Goal: Task Accomplishment & Management: Use online tool/utility

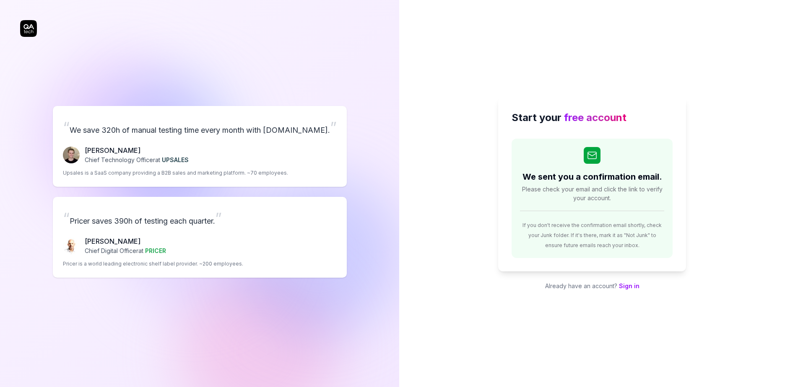
click at [569, 184] on div "We sent you a confirmation email. Please check your email and click the link to…" at bounding box center [592, 198] width 161 height 119
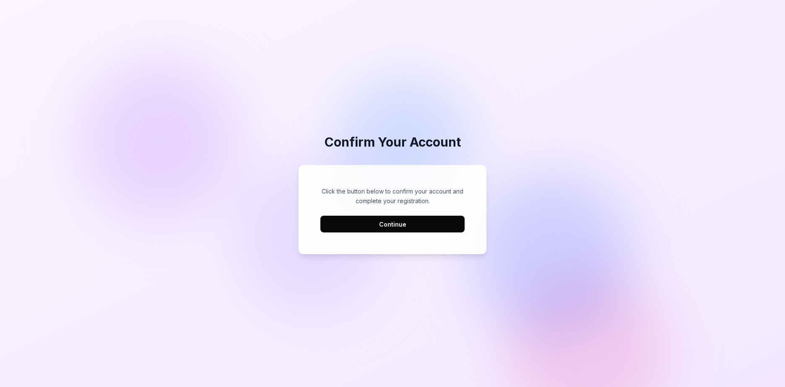
click at [440, 228] on button "Continue" at bounding box center [392, 224] width 144 height 17
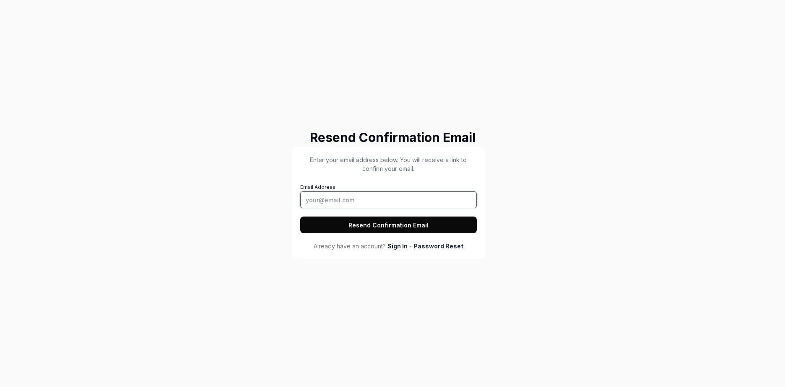
click at [403, 198] on input "Email Address" at bounding box center [388, 200] width 177 height 17
type input "[EMAIL_ADDRESS][DOMAIN_NAME]"
click at [421, 219] on button "Resend Confirmation Email" at bounding box center [388, 225] width 177 height 17
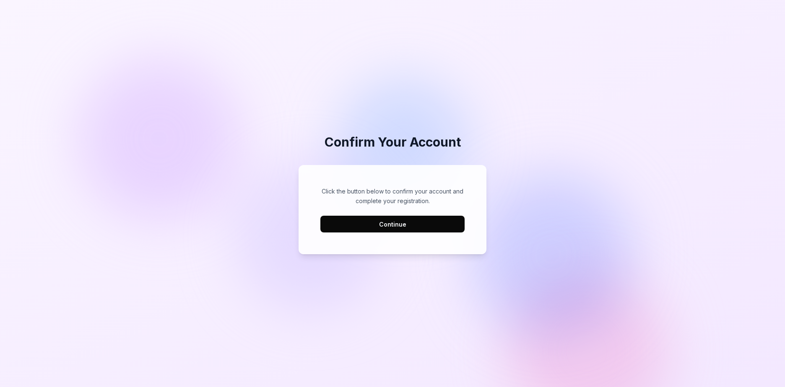
click at [404, 218] on button "Continue" at bounding box center [392, 224] width 144 height 17
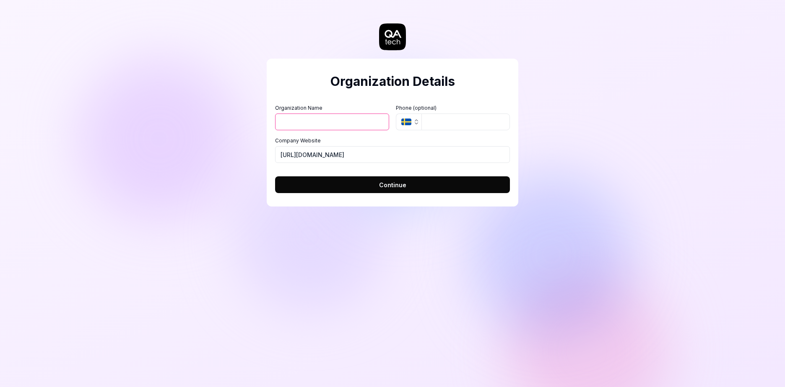
click at [333, 122] on input "Organization Name" at bounding box center [332, 122] width 114 height 17
click at [353, 103] on form "Organization Name Organization Logo (Square minimum 256x256px) Click to upload …" at bounding box center [392, 146] width 235 height 94
click at [346, 125] on input "Organization Name" at bounding box center [332, 122] width 114 height 17
click at [510, 109] on div "Organization Details Organization Name Organization Logo (Square minimum 256x25…" at bounding box center [393, 133] width 252 height 148
click at [395, 188] on span "Continue" at bounding box center [392, 185] width 27 height 9
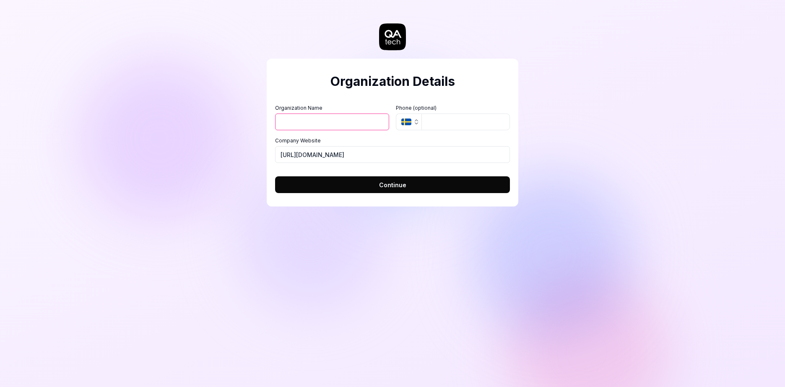
click at [334, 125] on input "Organization Name" at bounding box center [332, 122] width 114 height 17
type input "Joblogic"
click at [408, 121] on icon "button" at bounding box center [406, 122] width 10 height 7
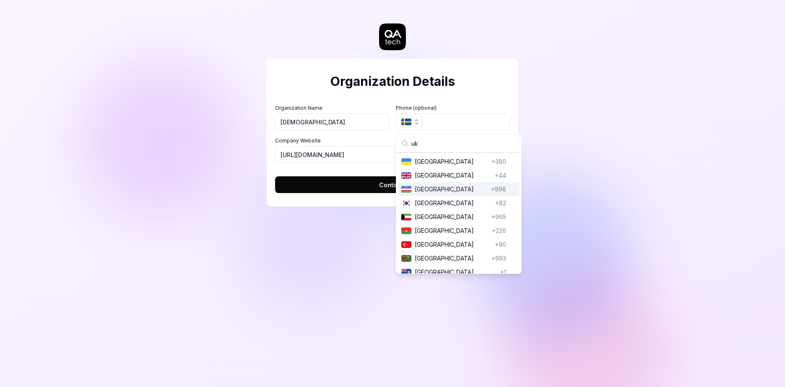
type input "uk"
click at [458, 179] on span "United Kingdom" at bounding box center [453, 175] width 77 height 9
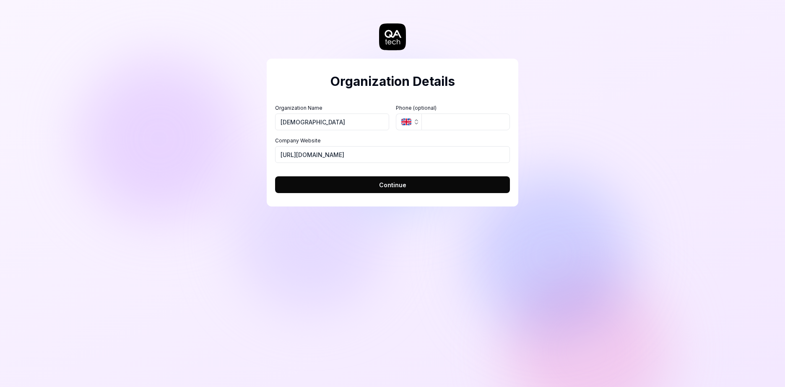
click at [451, 180] on button "Continue" at bounding box center [392, 185] width 235 height 17
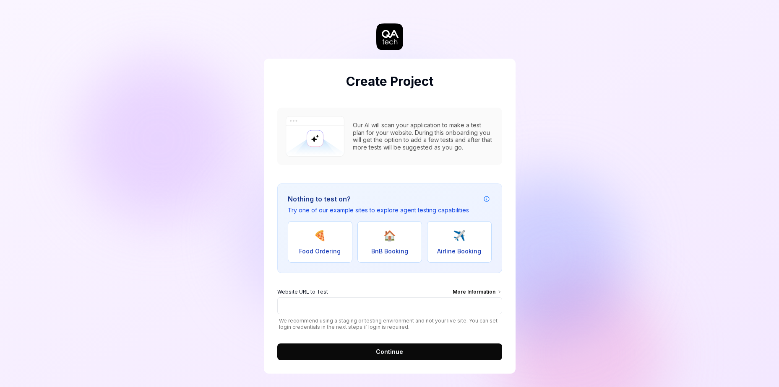
click at [404, 145] on div "Our AI will scan your application to make a test plan for your website. During …" at bounding box center [423, 136] width 141 height 29
click at [408, 304] on input "Website URL to Test More Information" at bounding box center [389, 306] width 225 height 17
click at [333, 311] on input "Website URL to Test More Information" at bounding box center [389, 306] width 225 height 17
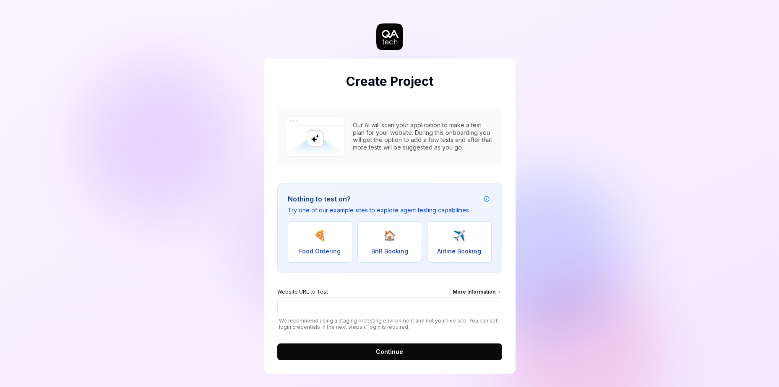
click at [422, 296] on div "Website URL to Test More Information" at bounding box center [389, 292] width 225 height 9
click at [422, 298] on input "Website URL to Test More Information" at bounding box center [389, 306] width 225 height 17
paste input "https://uat.joblogic.com/"
type input "https://uat.joblogic.com/"
click at [392, 348] on span "Continue" at bounding box center [389, 352] width 27 height 9
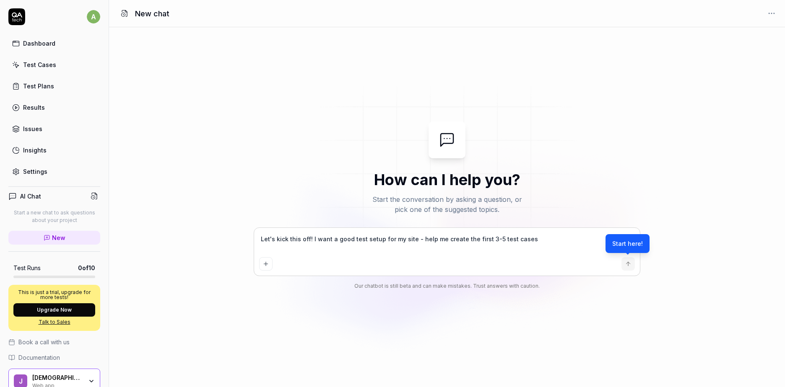
click at [49, 67] on div "Test Cases" at bounding box center [39, 64] width 33 height 9
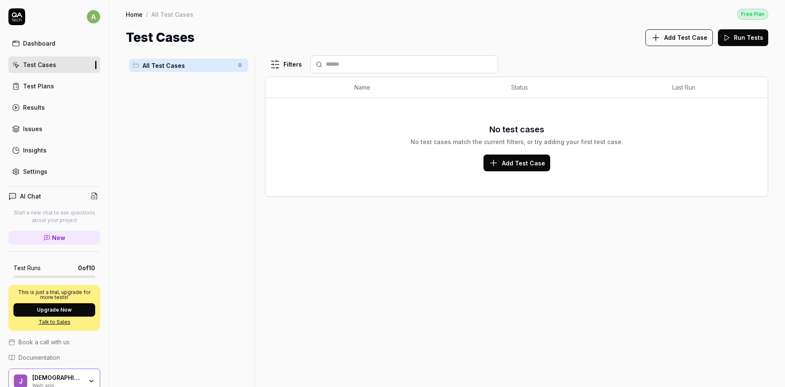
click at [57, 86] on link "Test Plans" at bounding box center [54, 86] width 92 height 16
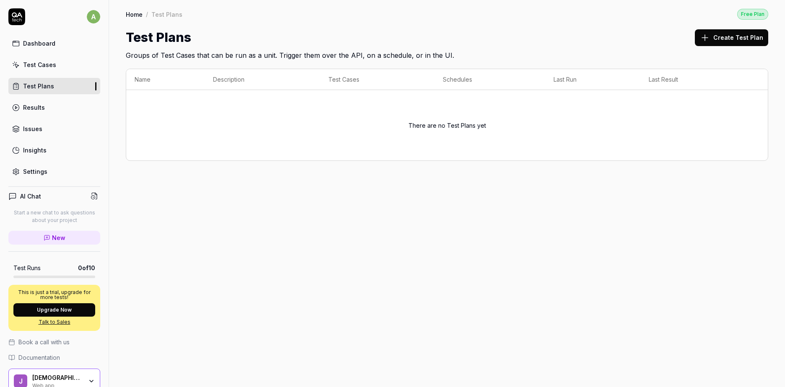
click at [49, 118] on div "Dashboard Test Cases Test Plans Results Issues Insights Settings" at bounding box center [54, 107] width 92 height 145
click at [48, 115] on div "Dashboard Test Cases Test Plans Results Issues Insights Settings" at bounding box center [54, 107] width 92 height 145
click at [48, 114] on link "Results" at bounding box center [54, 107] width 92 height 16
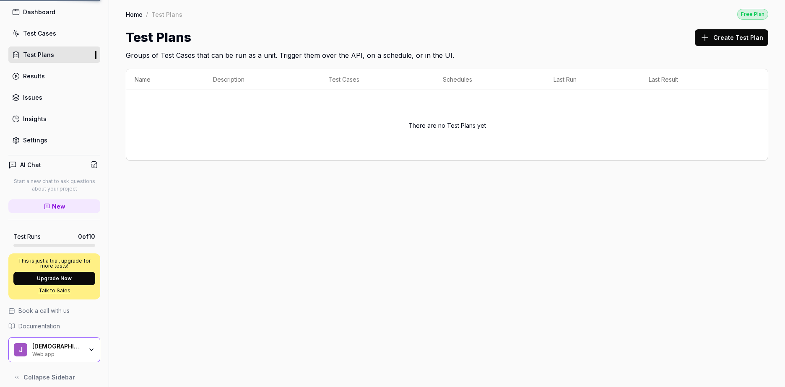
scroll to position [39, 0]
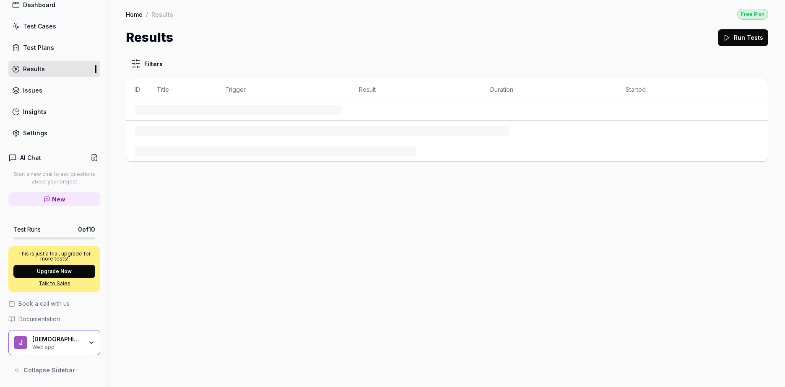
click at [65, 340] on div "Joblogic" at bounding box center [57, 340] width 50 height 8
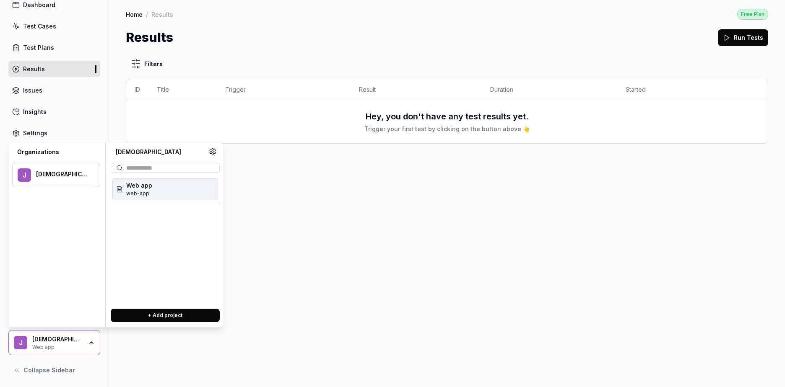
click at [234, 229] on div "Filters ID Title Trigger Result Duration Started Hey, you don't have any test r…" at bounding box center [447, 217] width 676 height 340
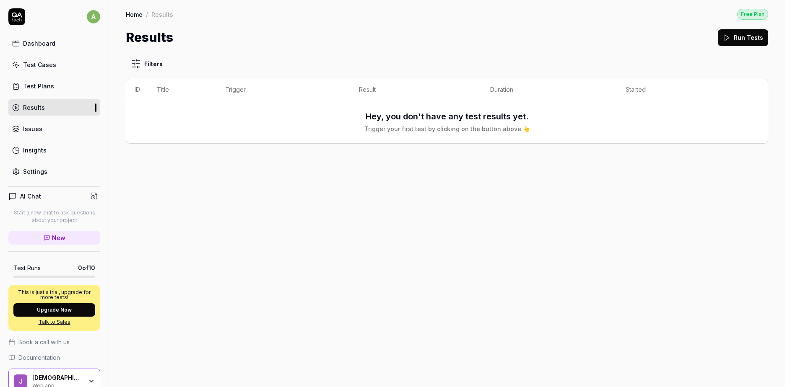
click at [49, 83] on div "Test Plans" at bounding box center [38, 86] width 31 height 9
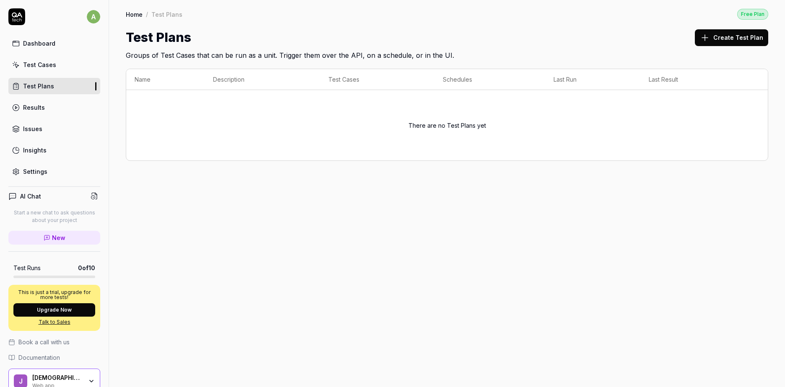
click at [60, 59] on link "Test Cases" at bounding box center [54, 65] width 92 height 16
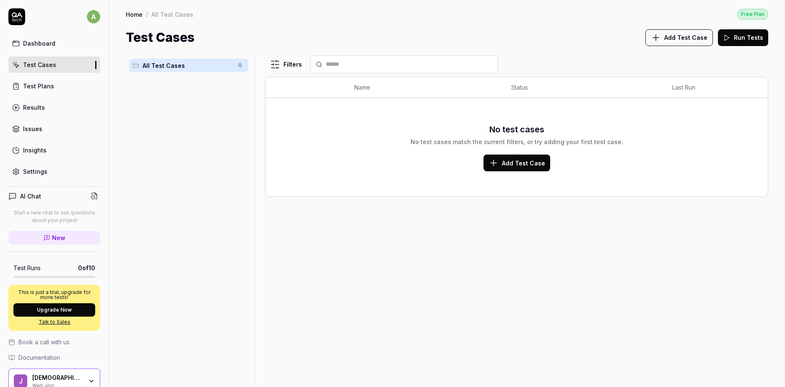
click at [503, 163] on span "Add Test Case" at bounding box center [523, 163] width 43 height 9
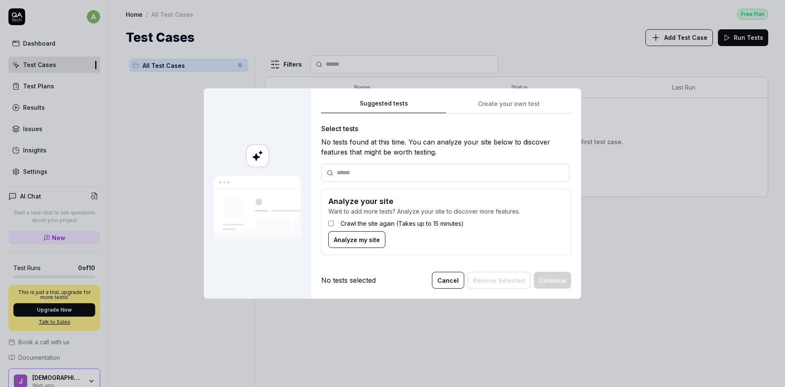
click at [485, 104] on div "Suggested tests Create your own test Select tests No tests found at this time. …" at bounding box center [446, 181] width 250 height 164
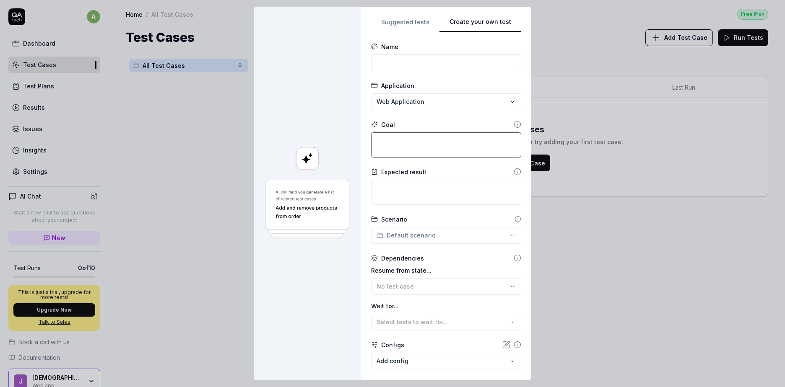
click at [413, 143] on textarea at bounding box center [446, 144] width 150 height 25
click at [421, 239] on div "**********" at bounding box center [392, 193] width 785 height 387
click at [332, 231] on div "**********" at bounding box center [392, 193] width 785 height 387
click at [416, 25] on div "**********" at bounding box center [392, 193] width 785 height 387
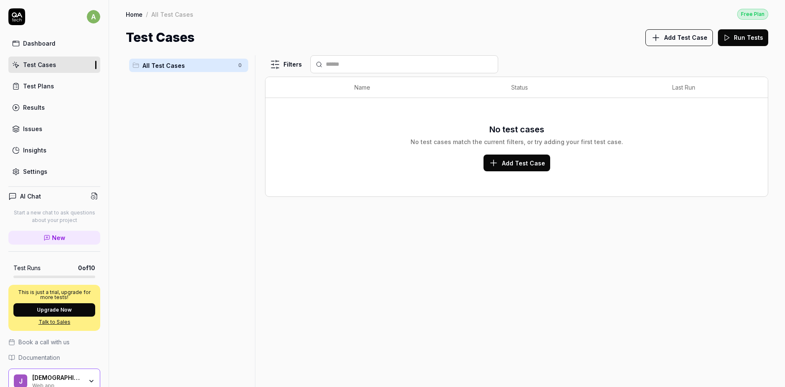
click at [23, 17] on icon at bounding box center [16, 16] width 17 height 17
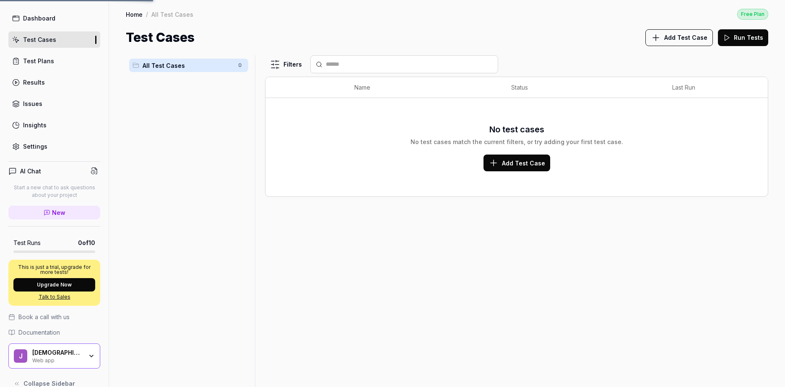
scroll to position [39, 0]
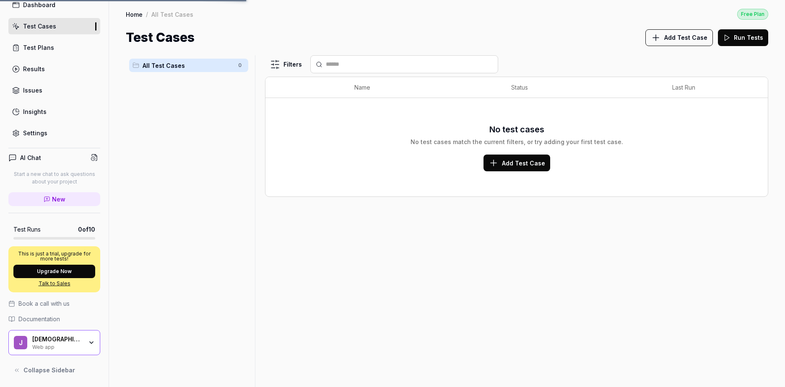
click at [38, 74] on link "Results" at bounding box center [54, 69] width 92 height 16
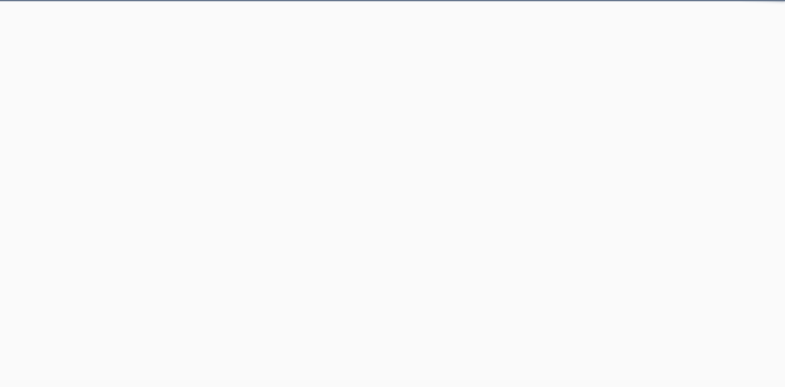
click at [22, 0] on html "QA.tech *" at bounding box center [392, 0] width 785 height 0
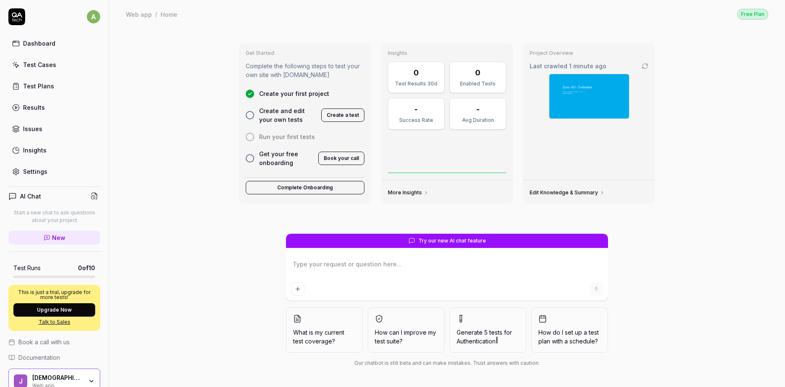
click at [59, 84] on link "Test Plans" at bounding box center [54, 86] width 92 height 16
type textarea "*"
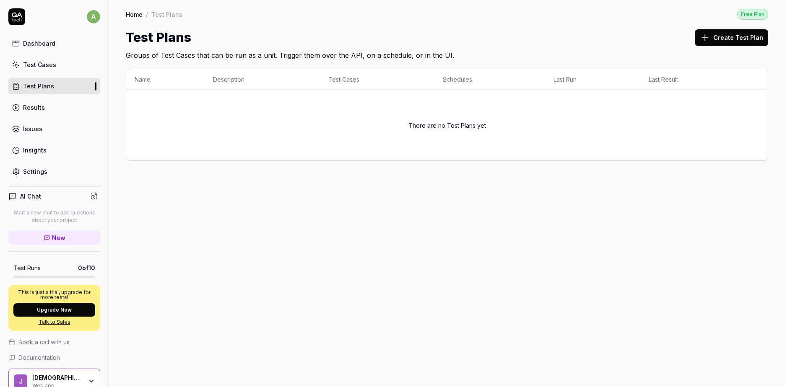
click at [714, 40] on button "Create Test Plan" at bounding box center [731, 37] width 73 height 17
click at [68, 62] on link "Test Cases" at bounding box center [54, 65] width 92 height 16
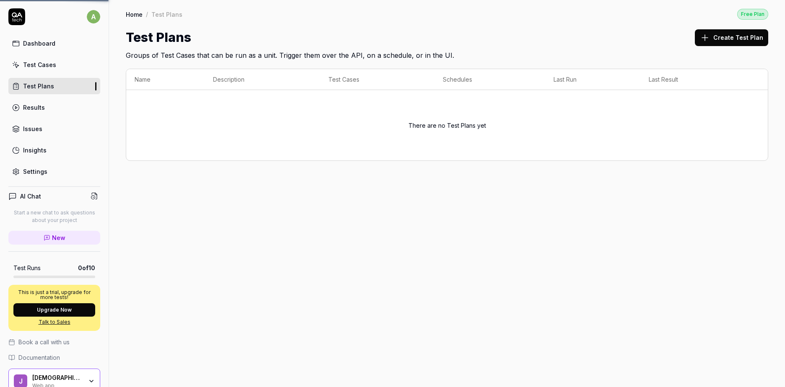
click at [68, 62] on link "Test Cases" at bounding box center [54, 65] width 92 height 16
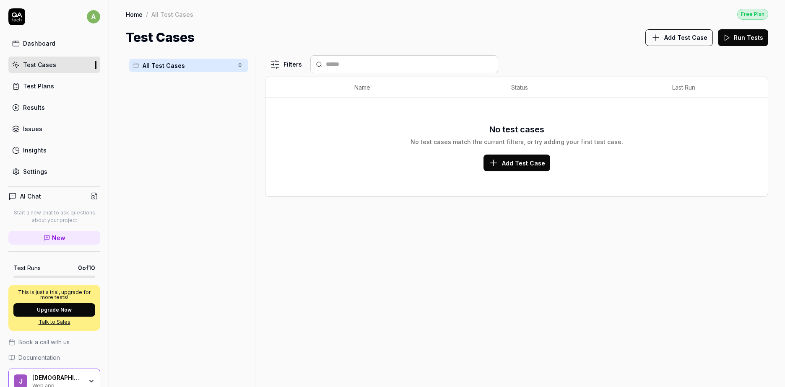
click at [738, 33] on button "Run Tests" at bounding box center [743, 37] width 50 height 17
click at [698, 44] on button "Add Test Case" at bounding box center [679, 37] width 68 height 17
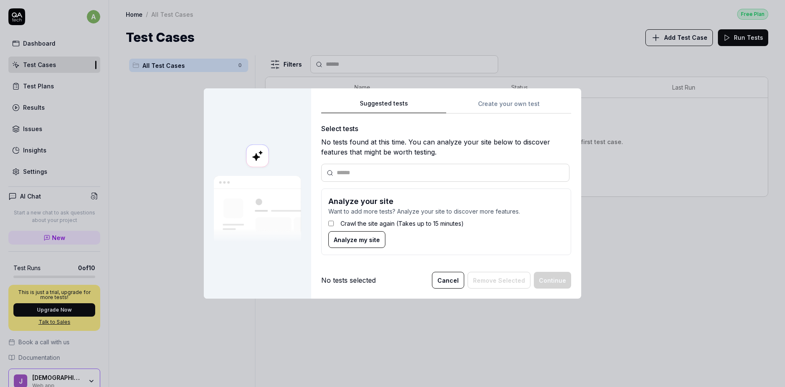
click at [346, 241] on span "Analyze my site" at bounding box center [357, 240] width 46 height 9
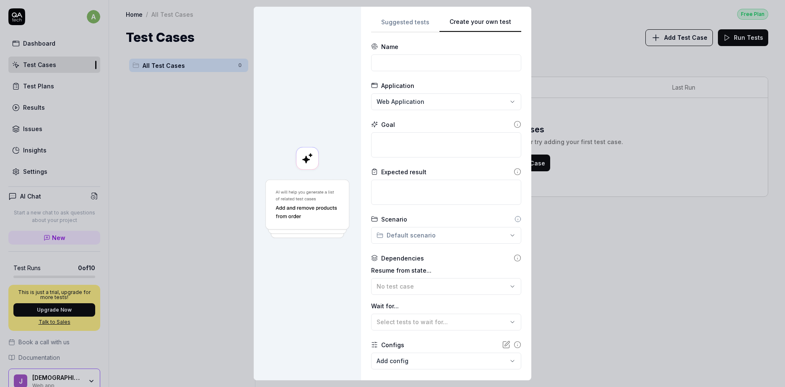
click at [484, 111] on div "**********" at bounding box center [446, 194] width 150 height 354
click at [411, 15] on div "**********" at bounding box center [446, 194] width 170 height 374
click at [413, 20] on div "**********" at bounding box center [392, 193] width 785 height 387
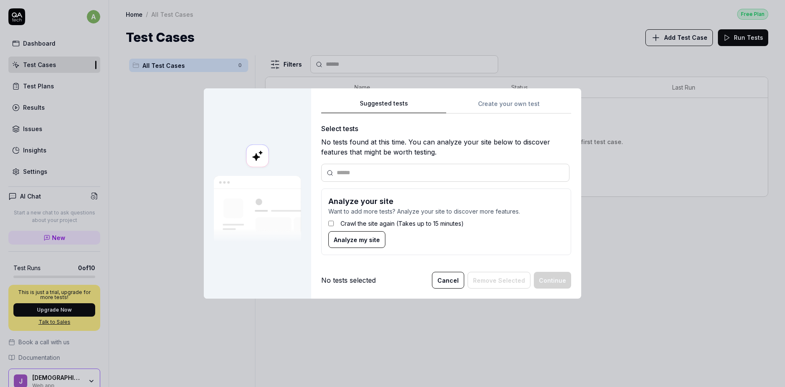
click at [435, 210] on p "Want to add more tests? Analyze your site to discover more features." at bounding box center [446, 211] width 236 height 9
click at [425, 231] on form "Analyze your site Want to add more tests? Analyze your site to discover more fe…" at bounding box center [446, 222] width 250 height 67
click at [421, 226] on label "Crawl the site again (Takes up to 15 minutes)" at bounding box center [401, 223] width 123 height 9
click at [358, 239] on span "Analyze my site" at bounding box center [357, 240] width 46 height 9
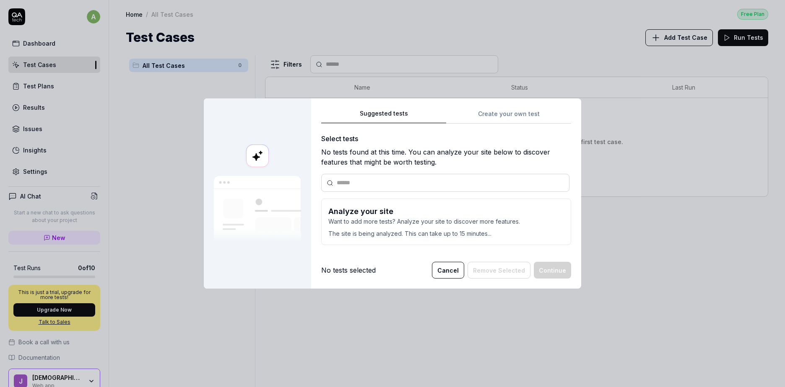
click at [362, 274] on div "No tests selected" at bounding box center [348, 270] width 55 height 10
click at [564, 135] on div "Select tests" at bounding box center [446, 139] width 250 height 10
click at [365, 239] on form "Analyze your site Want to add more tests? Analyze your site to discover more fe…" at bounding box center [446, 222] width 250 height 47
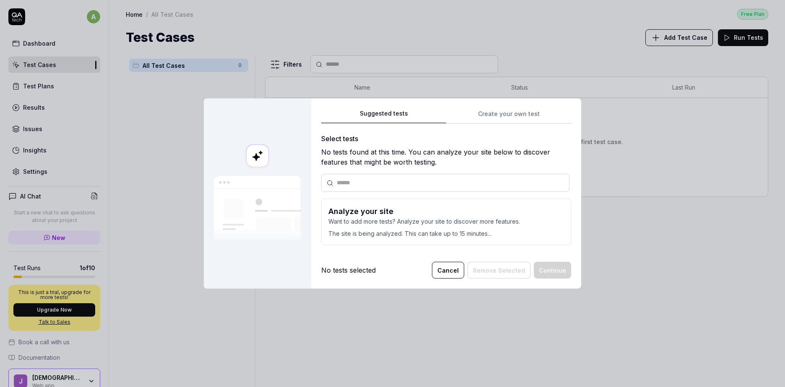
drag, startPoint x: 365, startPoint y: 239, endPoint x: 438, endPoint y: 137, distance: 125.3
click at [438, 137] on div "Select tests" at bounding box center [446, 139] width 250 height 10
click at [398, 176] on div at bounding box center [445, 183] width 248 height 18
click at [402, 200] on form "Analyze your site Want to add more tests? Analyze your site to discover more fe…" at bounding box center [446, 222] width 250 height 47
